Goal: Information Seeking & Learning: Learn about a topic

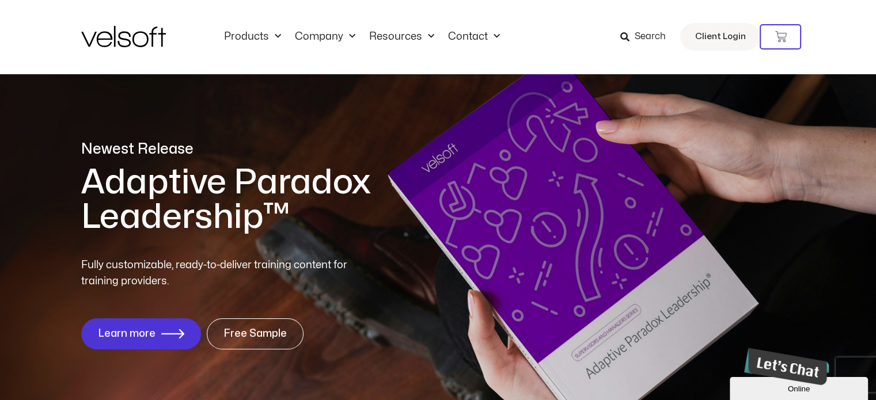
click at [652, 35] on span "Search" at bounding box center [649, 36] width 31 height 15
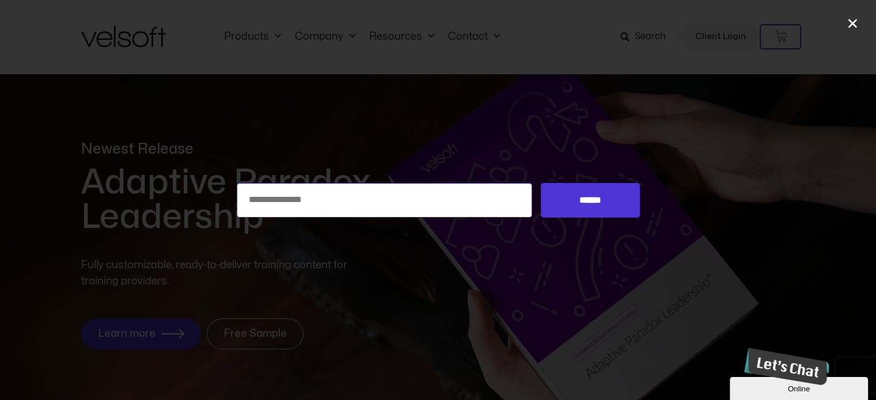
click at [293, 205] on input "Search for:" at bounding box center [385, 200] width 296 height 35
type input "******"
click at [541, 183] on input "******" at bounding box center [590, 200] width 99 height 35
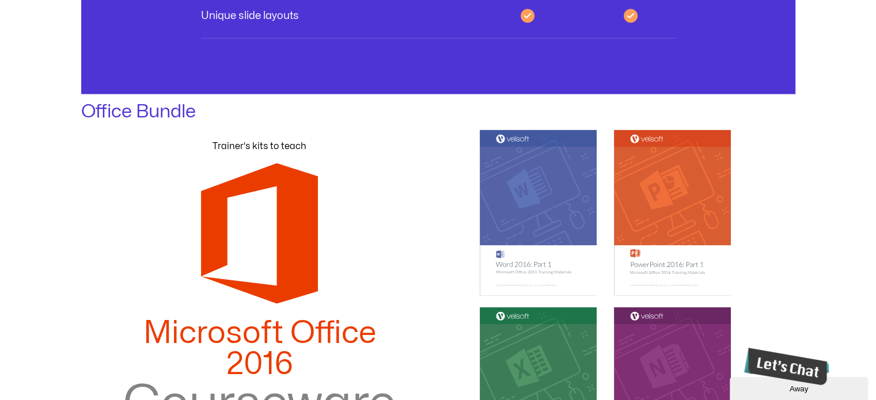
scroll to position [2094, 0]
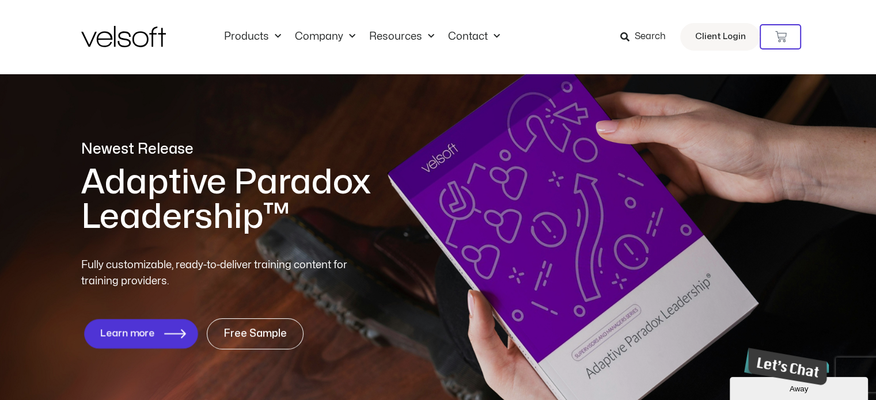
click at [138, 339] on link "Learn more" at bounding box center [140, 333] width 113 height 29
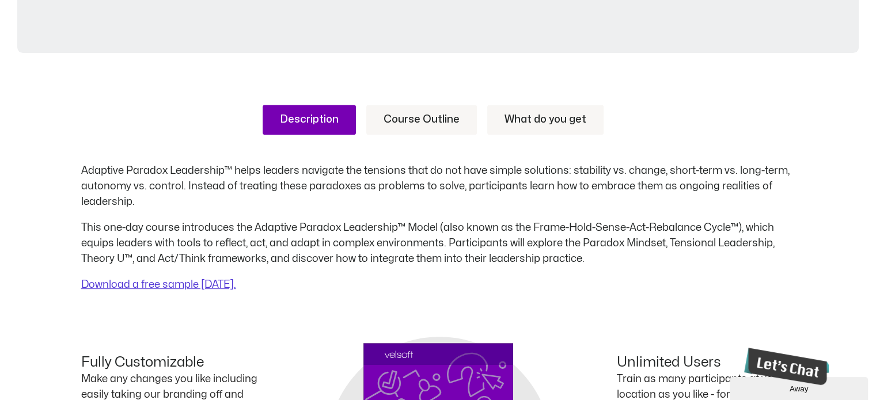
scroll to position [461, 0]
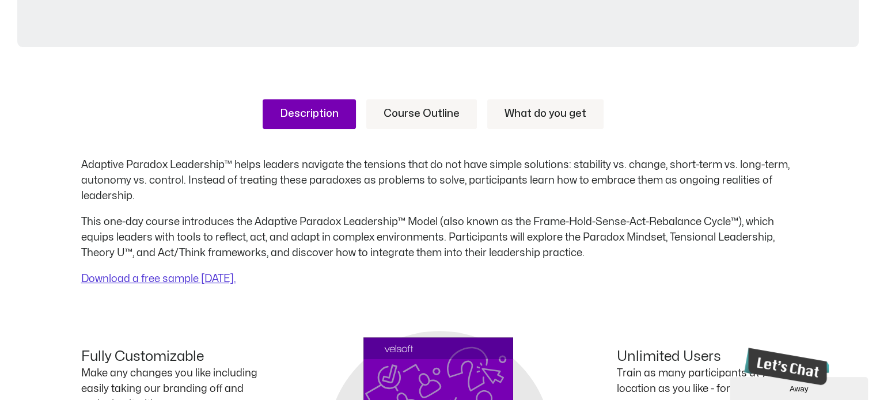
click at [436, 116] on link "Course Outline" at bounding box center [421, 114] width 111 height 30
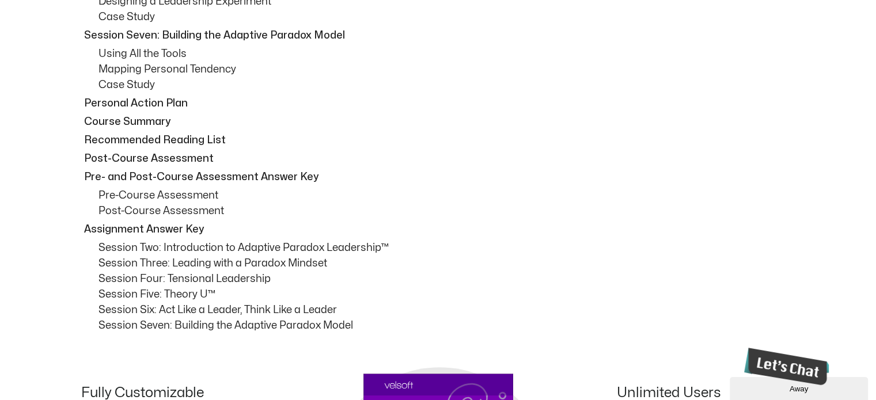
scroll to position [1095, 0]
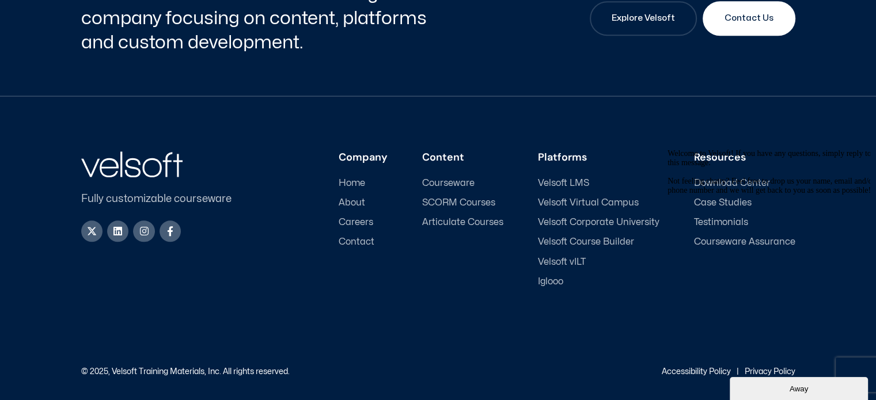
scroll to position [5501, 0]
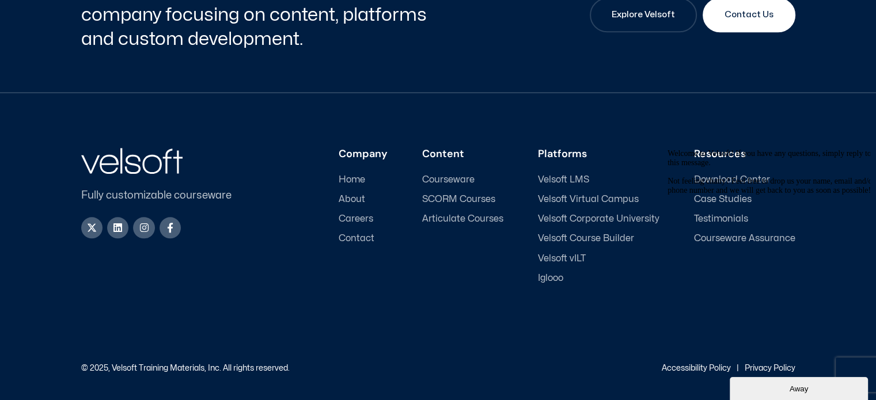
click at [574, 179] on span "Velsoft LMS" at bounding box center [563, 180] width 51 height 11
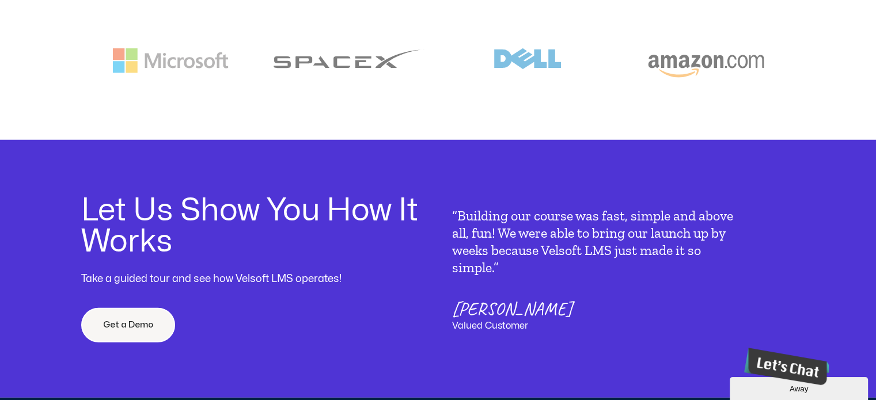
scroll to position [3284, 0]
